Goal: Connect with others: Connect with others

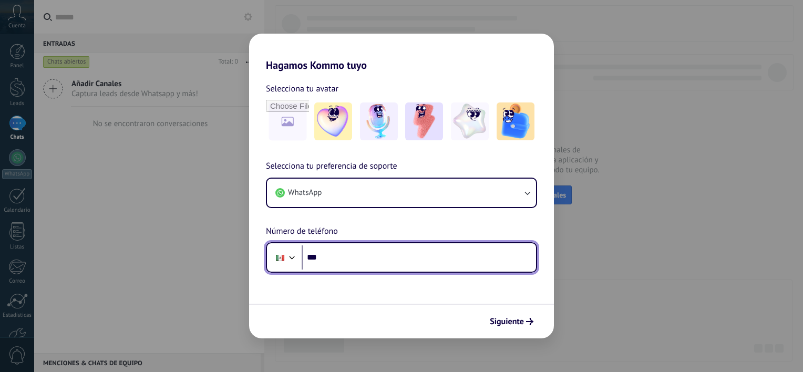
click at [391, 252] on input "***" at bounding box center [419, 258] width 234 height 24
type input "**********"
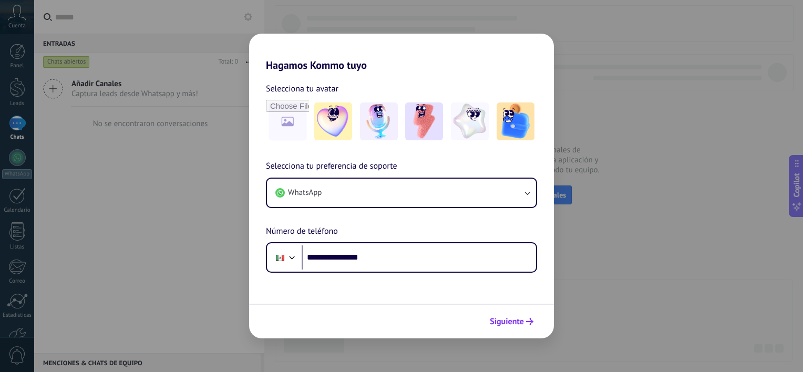
click at [511, 326] on button "Siguiente" at bounding box center [511, 322] width 53 height 18
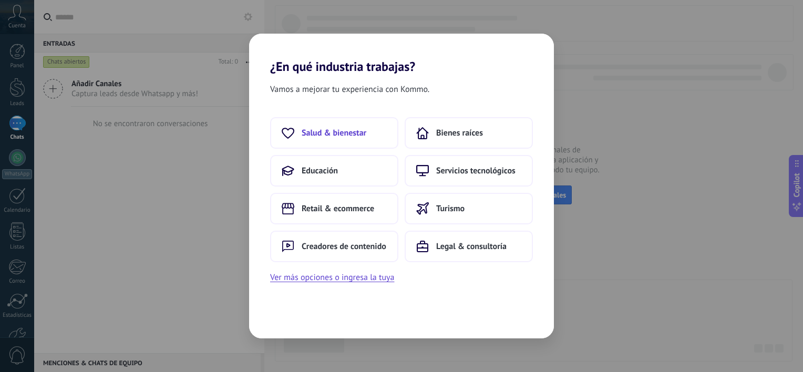
click at [324, 132] on span "Salud & bienestar" at bounding box center [334, 133] width 65 height 11
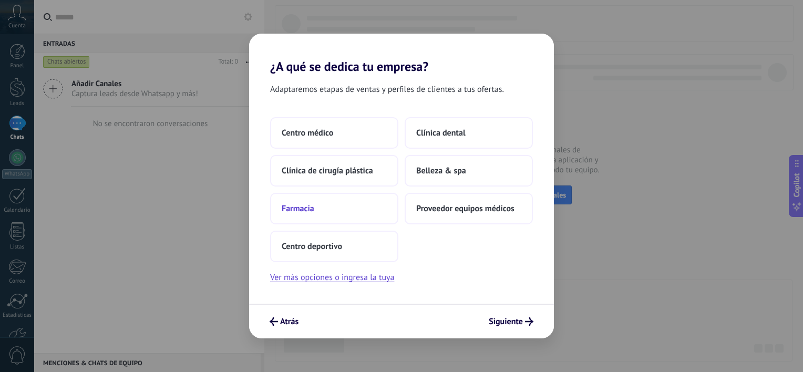
click at [304, 210] on span "Farmacia" at bounding box center [298, 208] width 33 height 11
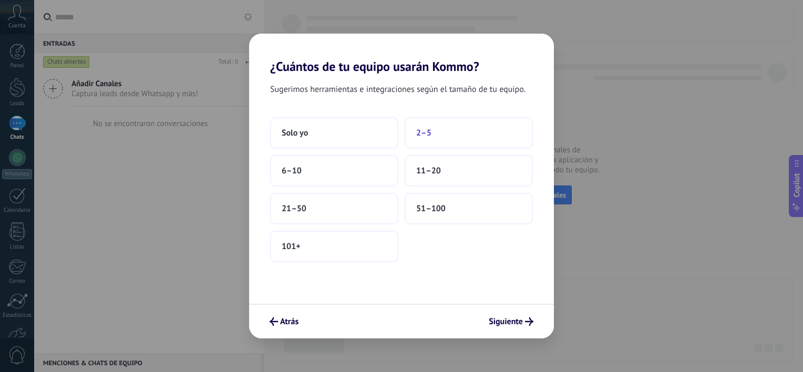
click at [424, 133] on span "2–5" at bounding box center [423, 133] width 15 height 11
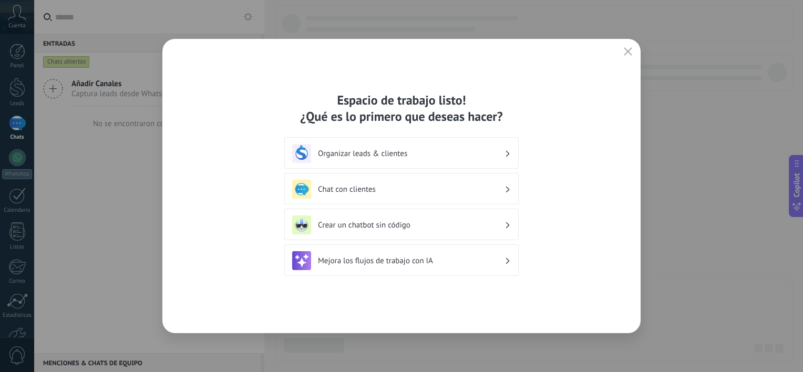
click at [339, 186] on h3 "Chat con clientes" at bounding box center [411, 190] width 187 height 10
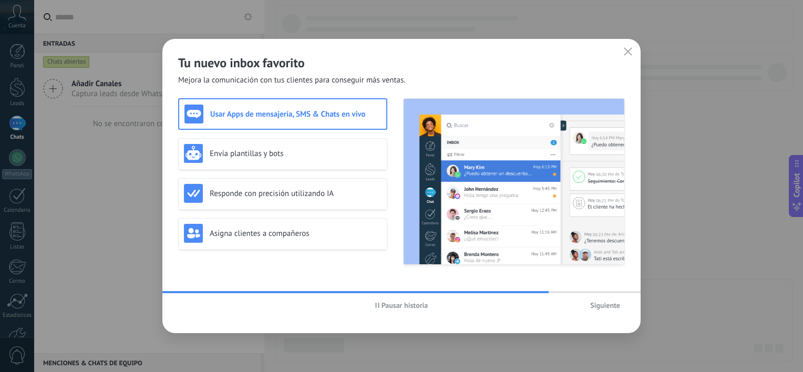
click at [241, 117] on h3 "Usar Apps de mensajería, SMS & Chats en vivo" at bounding box center [295, 114] width 171 height 10
click at [604, 305] on span "Siguiente" at bounding box center [605, 305] width 30 height 7
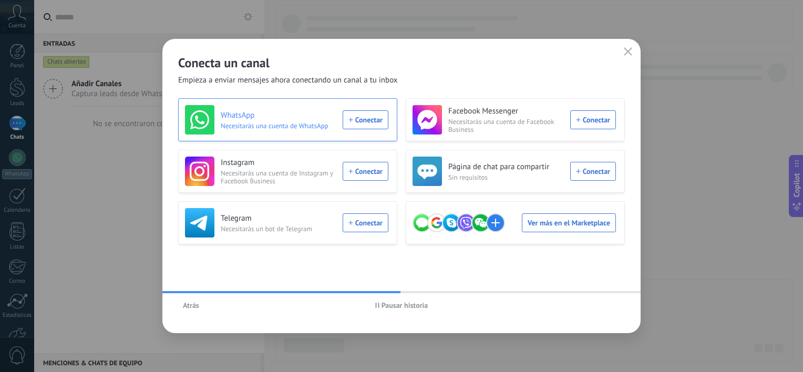
click at [362, 120] on div "WhatsApp Necesitarás una cuenta de WhatsApp Conectar" at bounding box center [286, 119] width 203 height 29
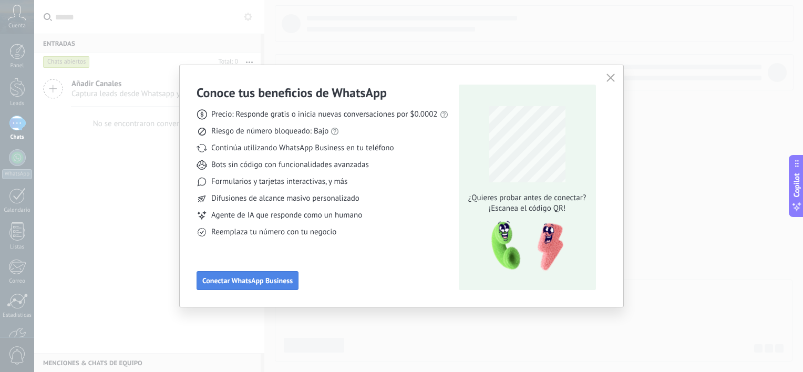
click at [251, 280] on span "Conectar WhatsApp Business" at bounding box center [247, 280] width 90 height 7
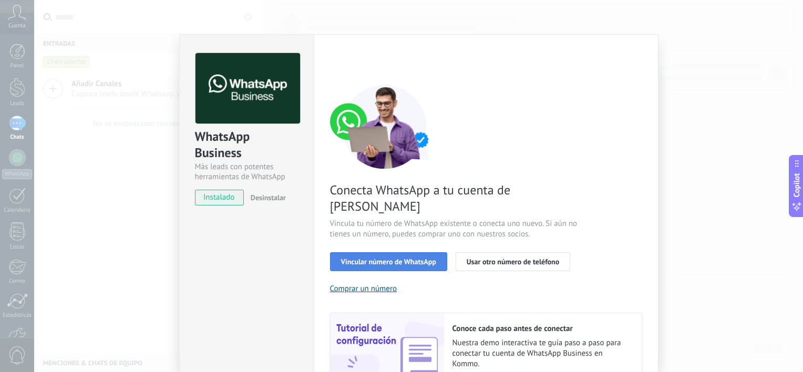
click at [390, 258] on span "Vincular número de WhatsApp" at bounding box center [388, 261] width 95 height 7
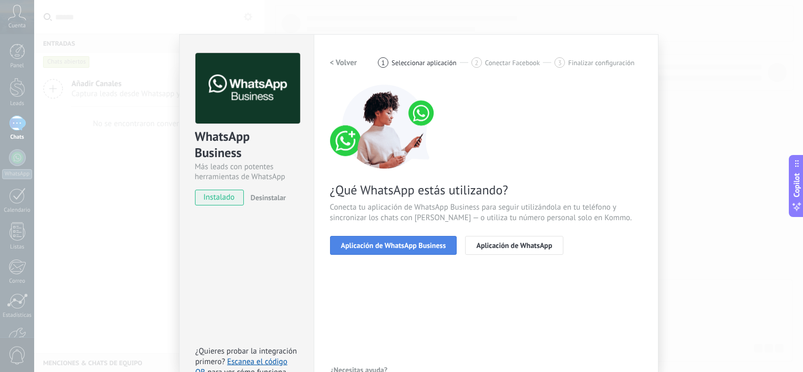
click at [389, 245] on span "Aplicación de WhatsApp Business" at bounding box center [393, 245] width 105 height 7
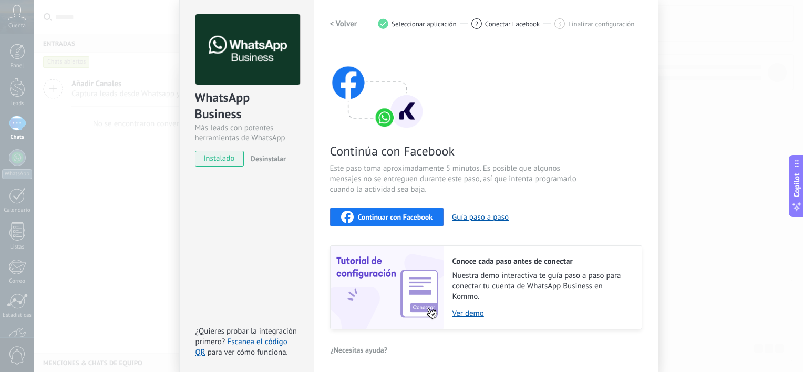
scroll to position [82, 0]
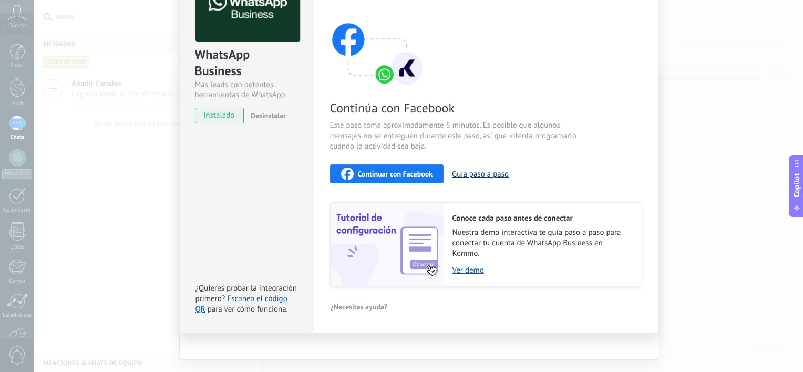
click at [468, 172] on button "Guía paso a paso" at bounding box center [480, 174] width 57 height 10
click at [375, 171] on span "Continuar con Facebook" at bounding box center [395, 173] width 75 height 7
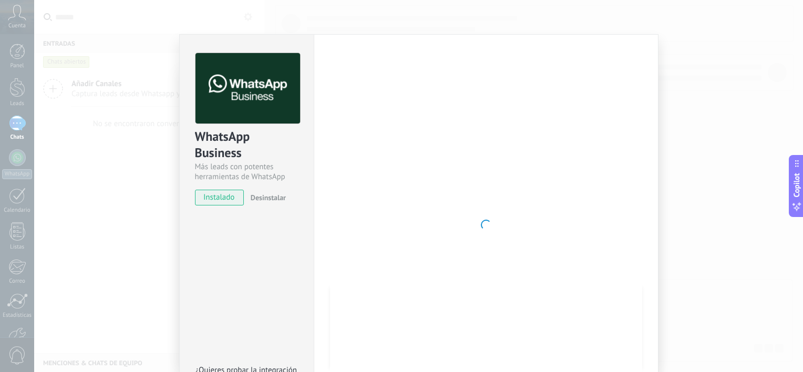
scroll to position [53, 0]
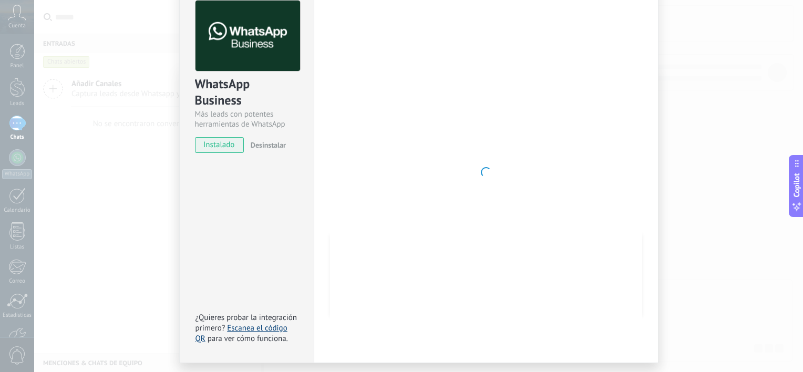
click at [257, 326] on link "Escanea el código QR" at bounding box center [242, 333] width 92 height 21
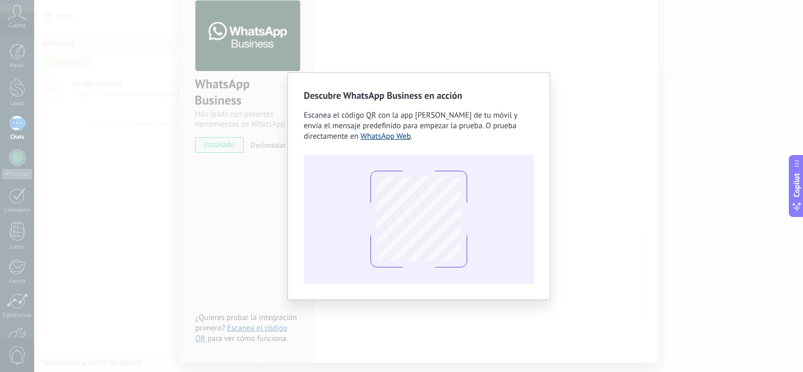
click at [381, 138] on link "WhatsApp Web" at bounding box center [386, 136] width 50 height 10
click at [208, 234] on div "Descubre WhatsApp Business en acción Escanea el código QR con la app [PERSON_NA…" at bounding box center [418, 186] width 769 height 372
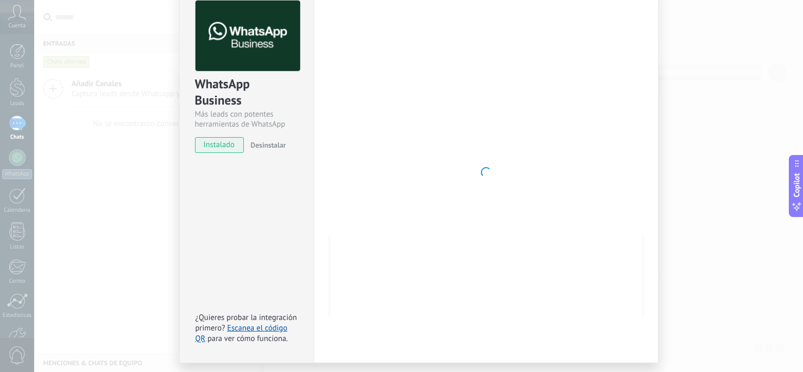
click at [494, 160] on div at bounding box center [486, 173] width 312 height 344
click at [492, 161] on div at bounding box center [486, 173] width 312 height 344
drag, startPoint x: 614, startPoint y: 59, endPoint x: 607, endPoint y: 173, distance: 114.8
click at [614, 175] on div at bounding box center [486, 173] width 312 height 344
click at [128, 175] on div "WhatsApp Business Más leads con potentes herramientas de WhatsApp instalado Des…" at bounding box center [418, 186] width 769 height 372
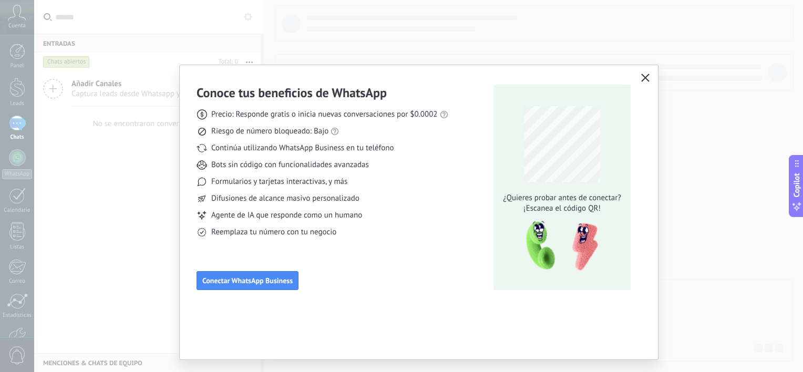
scroll to position [0, 0]
click at [243, 288] on button "Conectar WhatsApp Business" at bounding box center [248, 280] width 102 height 19
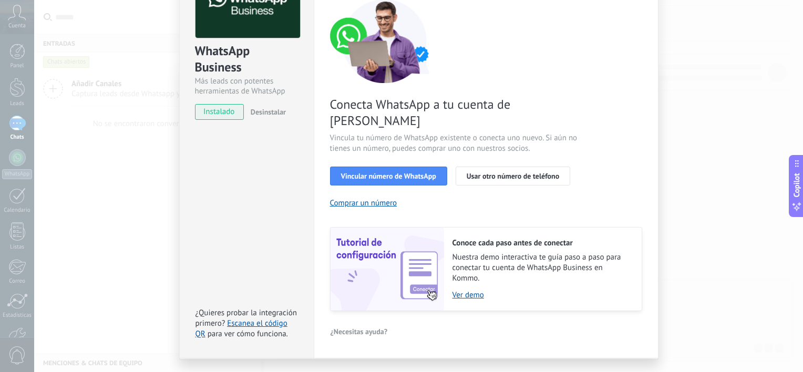
scroll to position [95, 0]
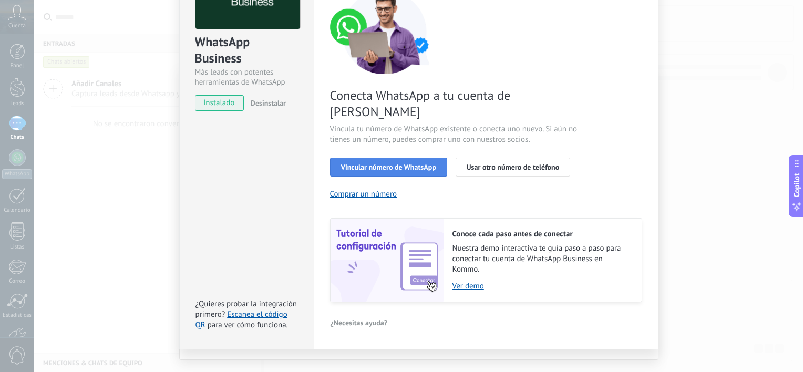
click at [384, 164] on span "Vincular número de WhatsApp" at bounding box center [388, 167] width 95 height 7
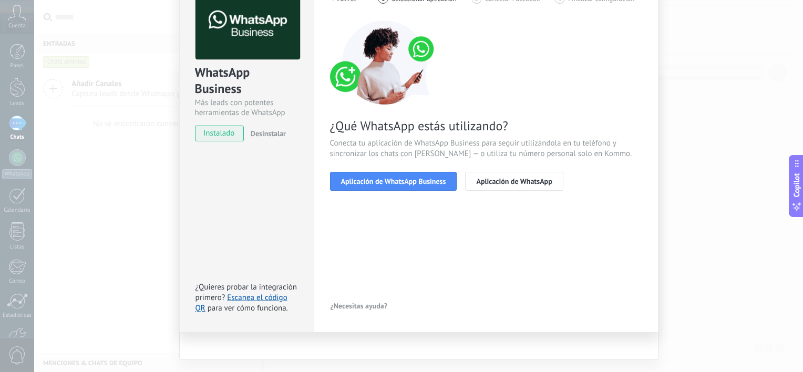
scroll to position [64, 0]
click at [386, 185] on span "Aplicación de WhatsApp Business" at bounding box center [393, 181] width 105 height 7
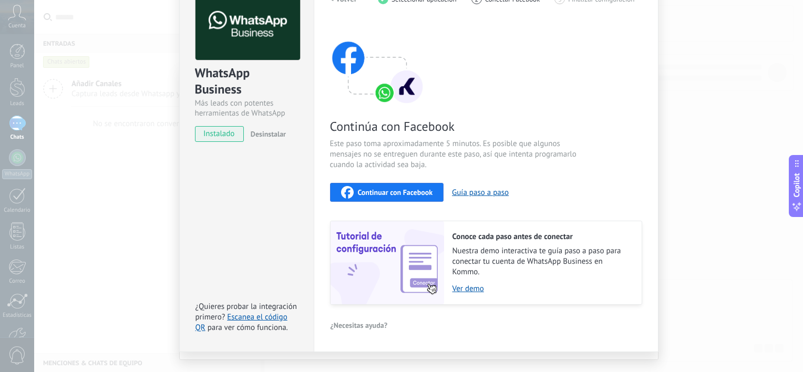
click at [384, 192] on span "Continuar con Facebook" at bounding box center [395, 192] width 75 height 7
